Goal: Information Seeking & Learning: Compare options

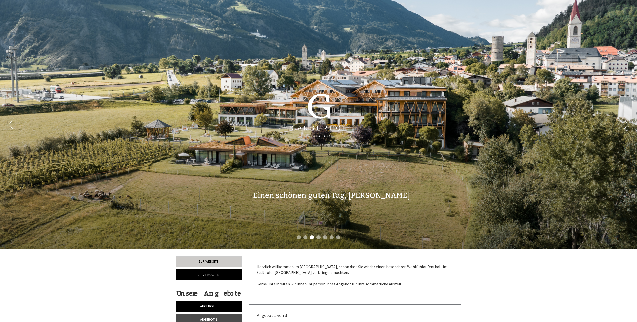
click at [627, 124] on button "Next" at bounding box center [625, 124] width 5 height 13
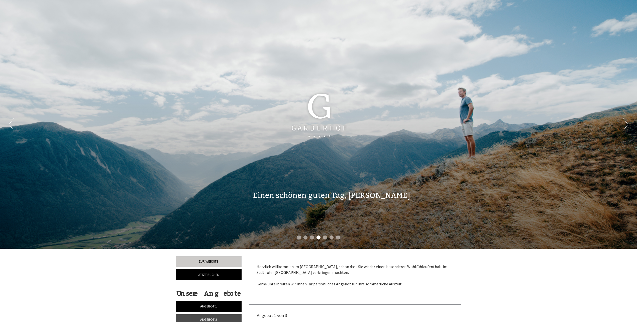
click at [624, 125] on button "Next" at bounding box center [625, 124] width 5 height 13
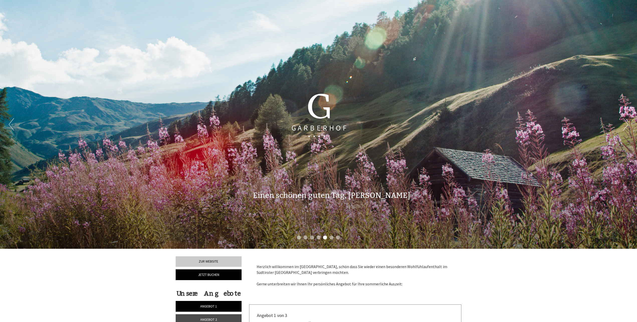
click at [624, 125] on button "Next" at bounding box center [625, 124] width 5 height 13
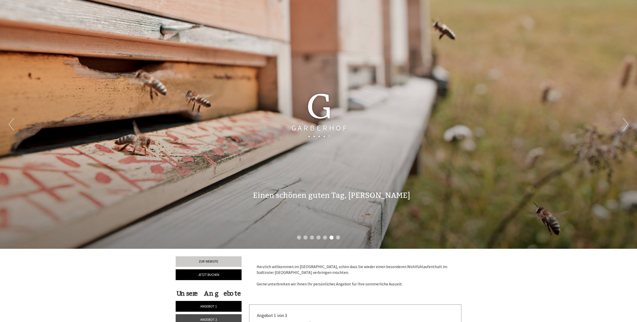
click at [624, 125] on button "Next" at bounding box center [625, 124] width 5 height 13
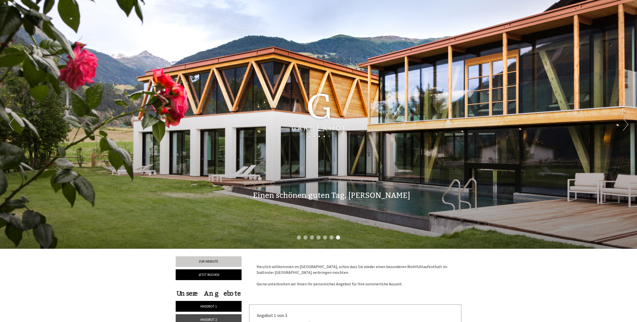
click at [624, 125] on button "Next" at bounding box center [625, 124] width 5 height 13
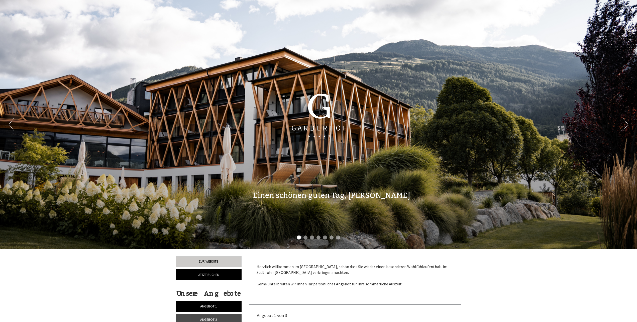
click at [624, 125] on button "Next" at bounding box center [625, 124] width 5 height 13
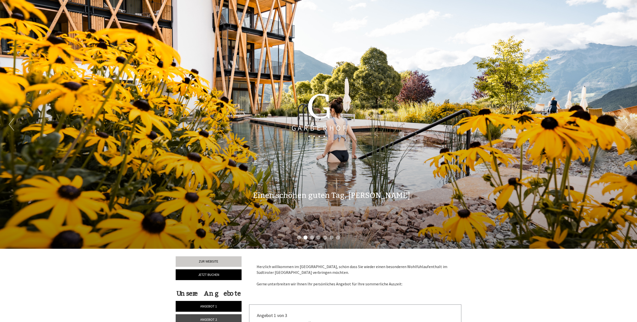
click at [624, 125] on button "Next" at bounding box center [625, 124] width 5 height 13
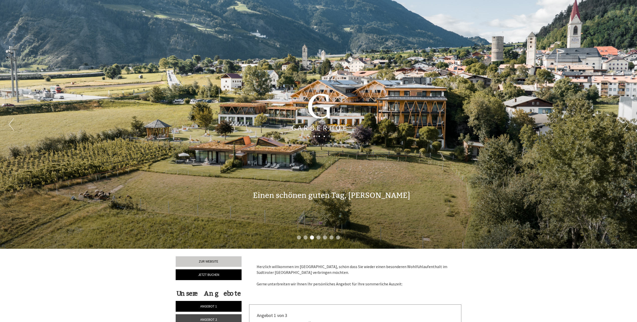
click at [624, 125] on button "Next" at bounding box center [625, 124] width 5 height 13
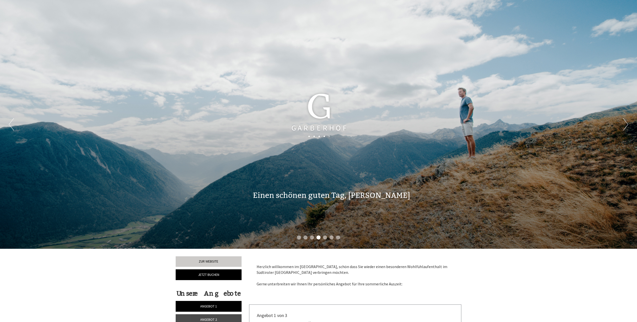
click at [624, 125] on button "Next" at bounding box center [625, 124] width 5 height 13
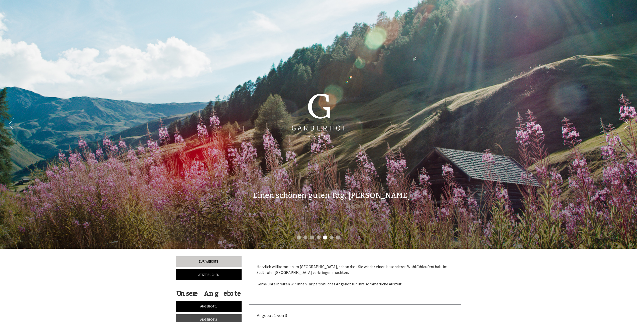
click at [624, 125] on button "Next" at bounding box center [625, 124] width 5 height 13
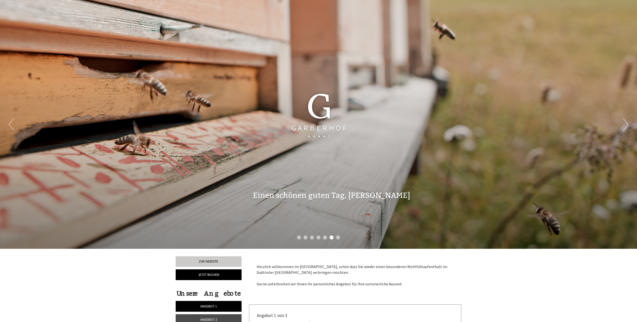
click at [624, 125] on button "Next" at bounding box center [625, 124] width 5 height 13
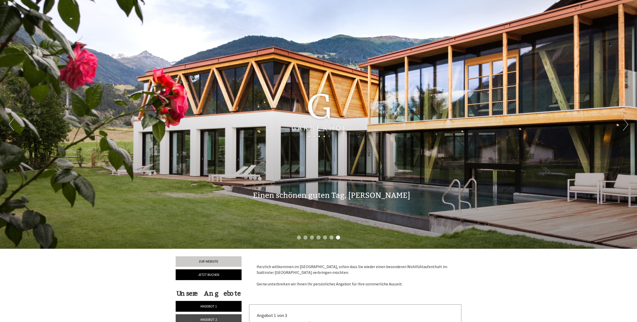
click at [624, 125] on button "Next" at bounding box center [625, 124] width 5 height 13
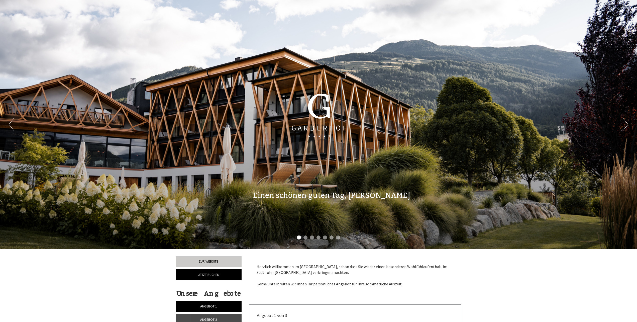
click at [624, 125] on button "Next" at bounding box center [625, 124] width 5 height 13
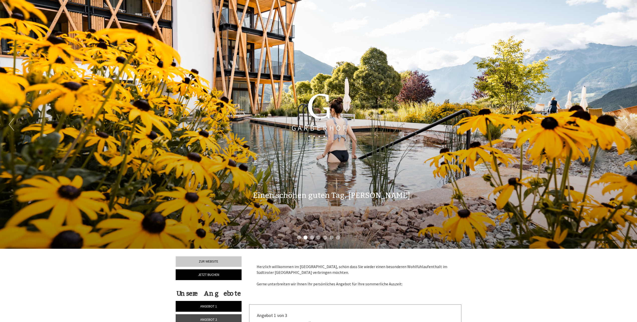
click at [624, 125] on button "Next" at bounding box center [625, 124] width 5 height 13
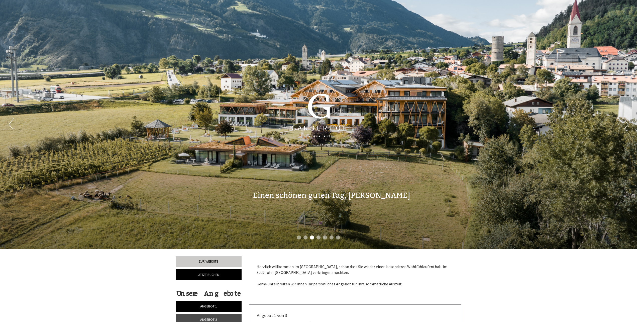
click at [624, 125] on button "Next" at bounding box center [625, 124] width 5 height 13
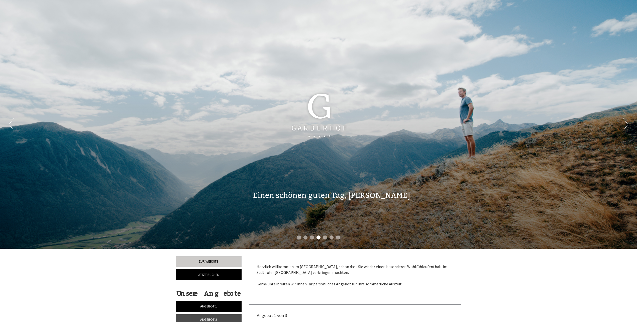
click at [624, 125] on button "Next" at bounding box center [625, 124] width 5 height 13
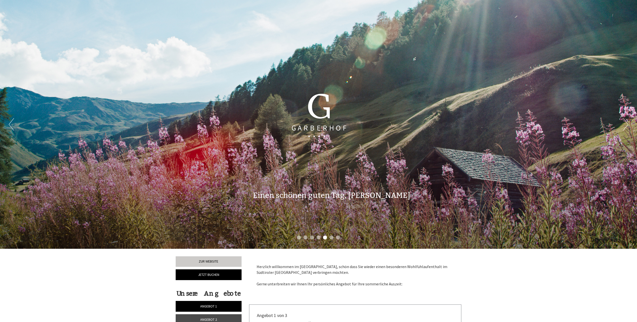
click at [624, 125] on button "Next" at bounding box center [625, 124] width 5 height 13
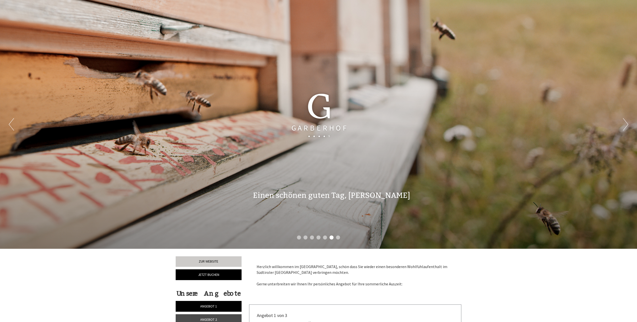
click at [624, 125] on button "Next" at bounding box center [625, 124] width 5 height 13
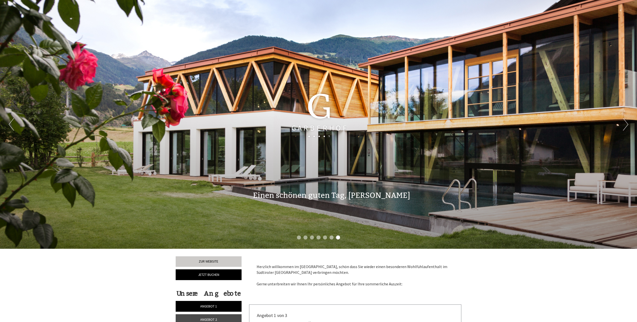
click at [624, 125] on button "Next" at bounding box center [625, 124] width 5 height 13
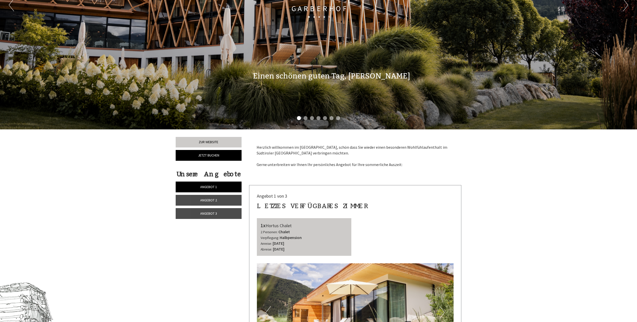
scroll to position [125, 0]
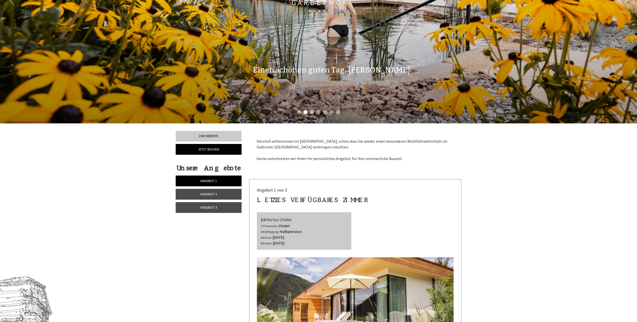
click at [206, 180] on span "Angebot 1" at bounding box center [208, 181] width 17 height 5
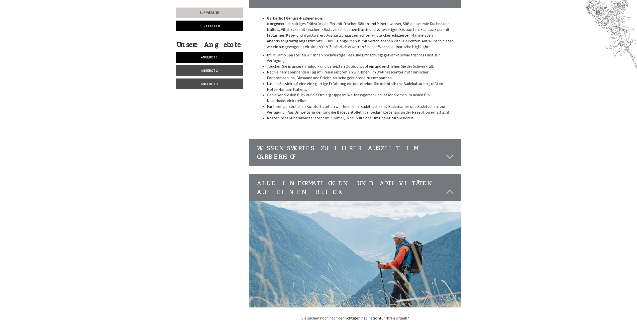
scroll to position [630, 0]
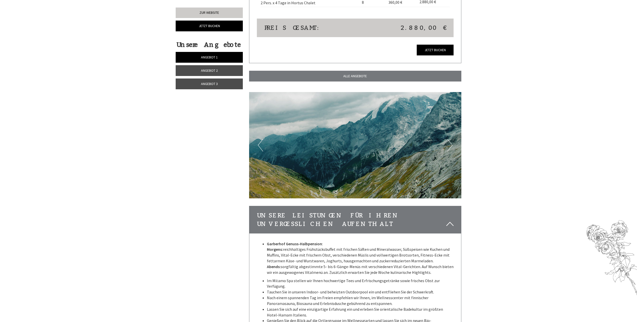
click at [208, 70] on span "Angebot 2" at bounding box center [209, 70] width 17 height 5
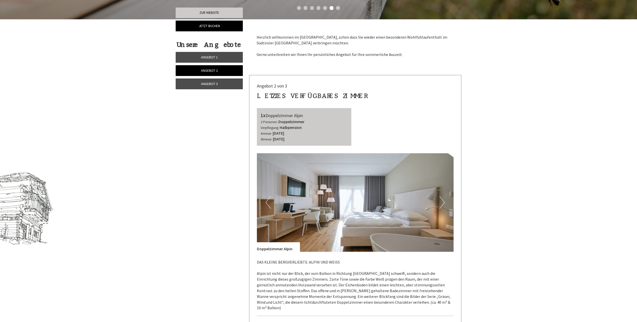
scroll to position [229, 0]
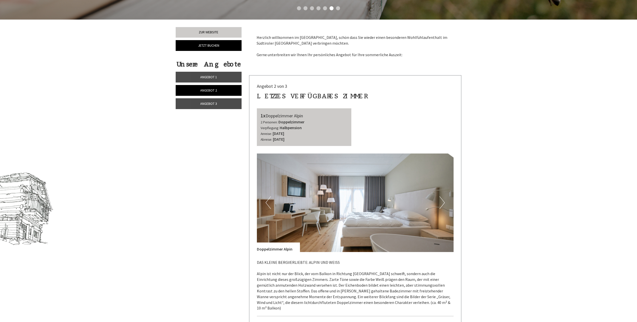
click at [208, 102] on span "Angebot 3" at bounding box center [208, 103] width 17 height 5
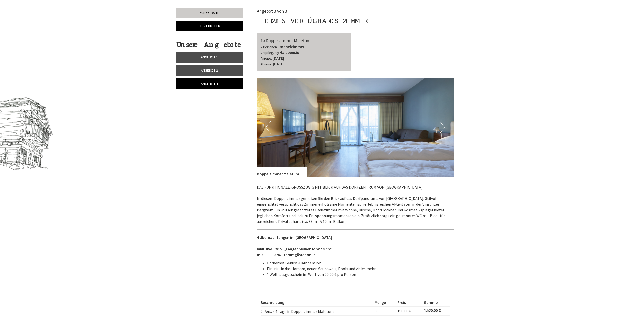
click at [210, 83] on span "Angebot 3" at bounding box center [209, 83] width 17 height 5
click at [208, 67] on link "Angebot 2" at bounding box center [209, 70] width 67 height 11
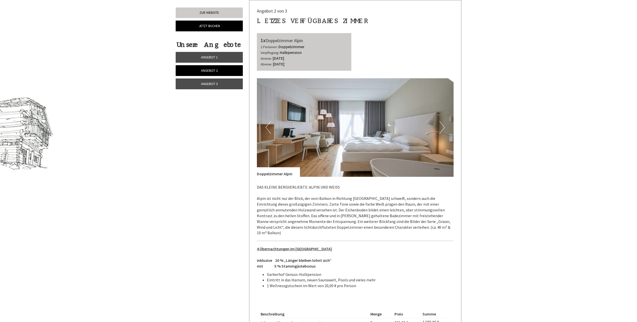
click at [208, 85] on span "Angebot 3" at bounding box center [209, 83] width 17 height 5
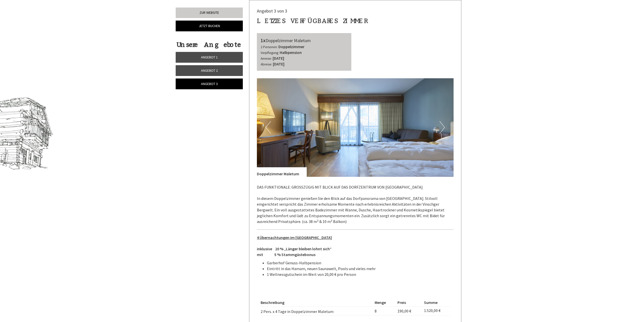
click at [209, 70] on span "Angebot 2" at bounding box center [209, 70] width 17 height 5
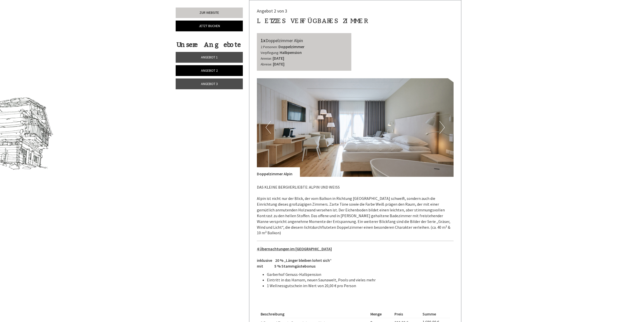
click at [207, 84] on span "Angebot 3" at bounding box center [209, 83] width 17 height 5
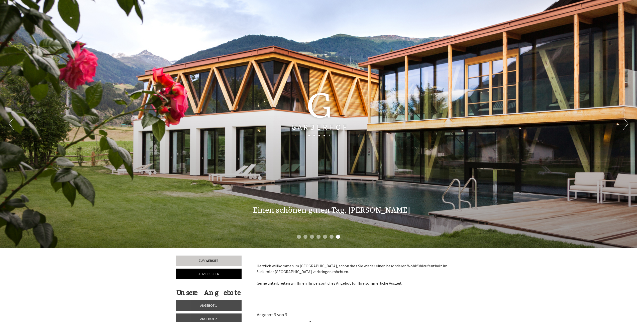
scroll to position [0, 0]
